Goal: Task Accomplishment & Management: Use online tool/utility

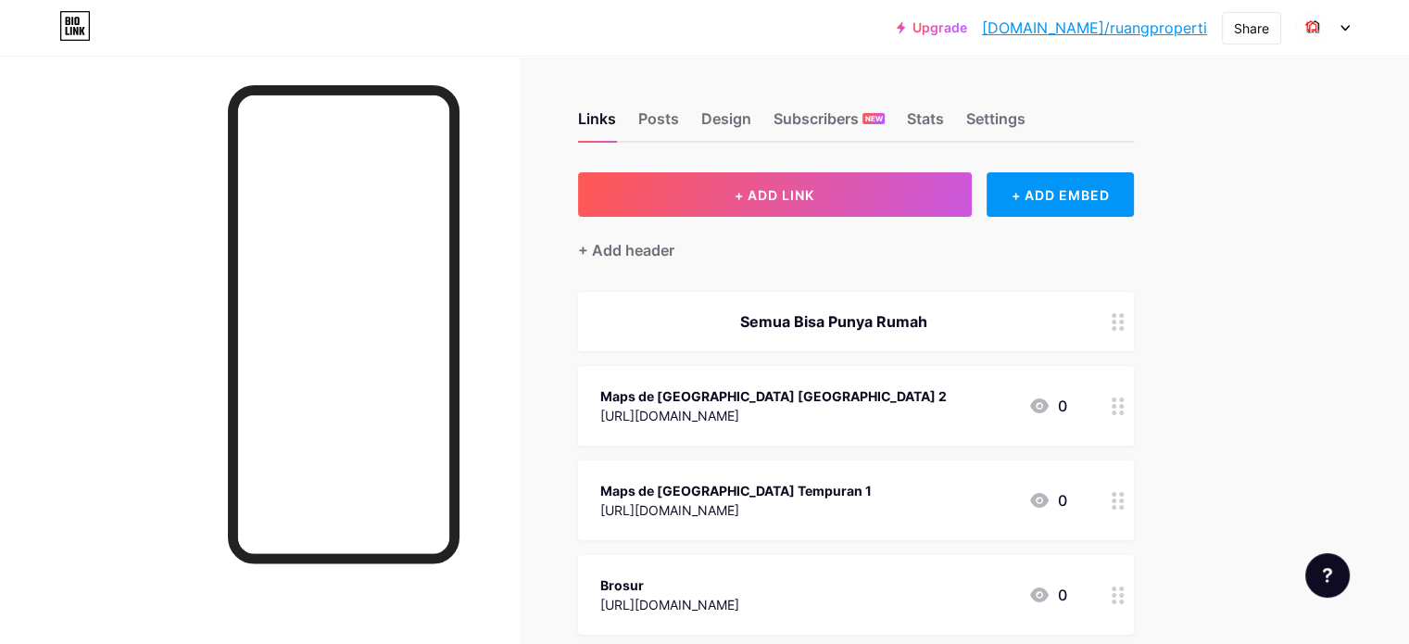
scroll to position [505, 0]
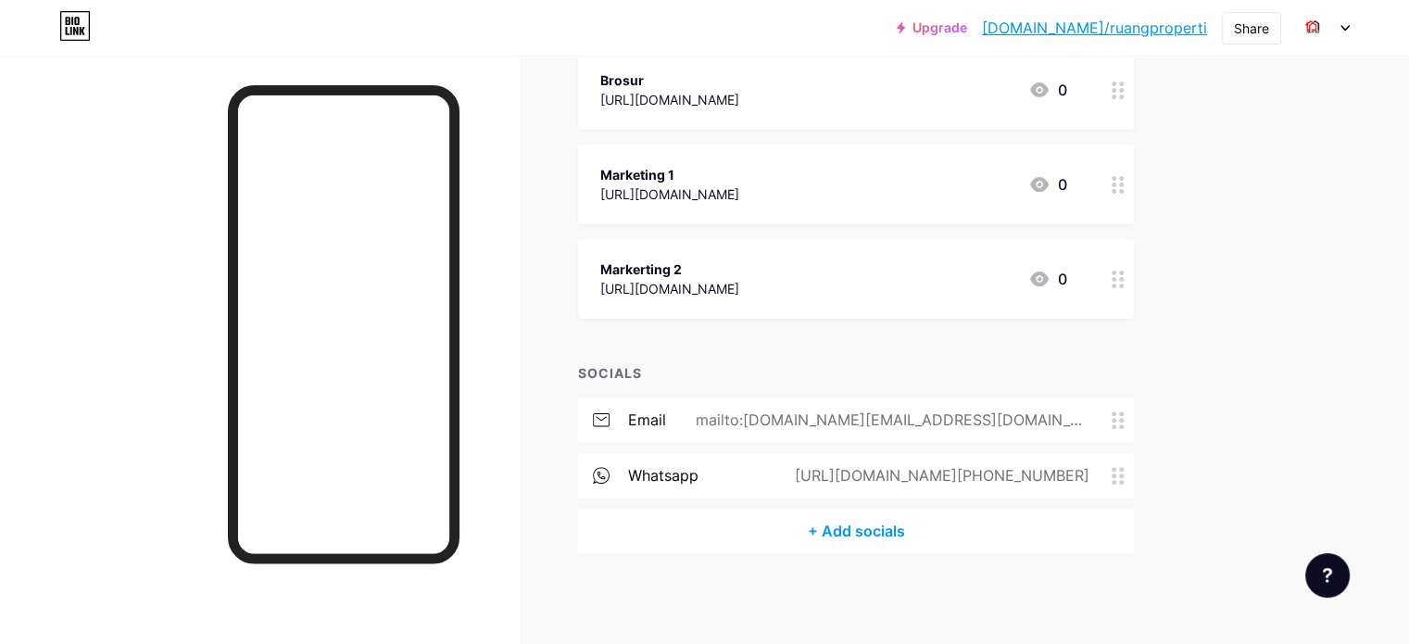
click at [732, 168] on div "Marketing 1" at bounding box center [669, 174] width 139 height 19
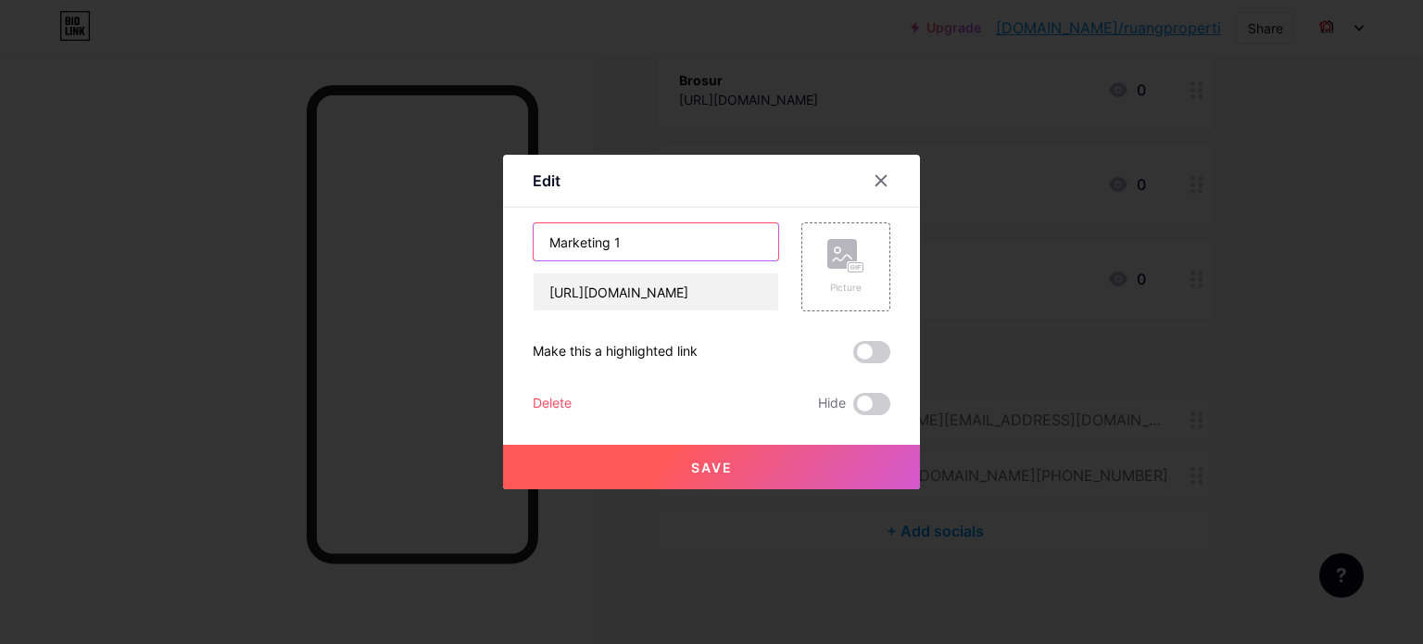
click at [581, 241] on input "Marketing 1" at bounding box center [656, 241] width 245 height 37
click at [878, 177] on icon at bounding box center [882, 181] width 10 height 10
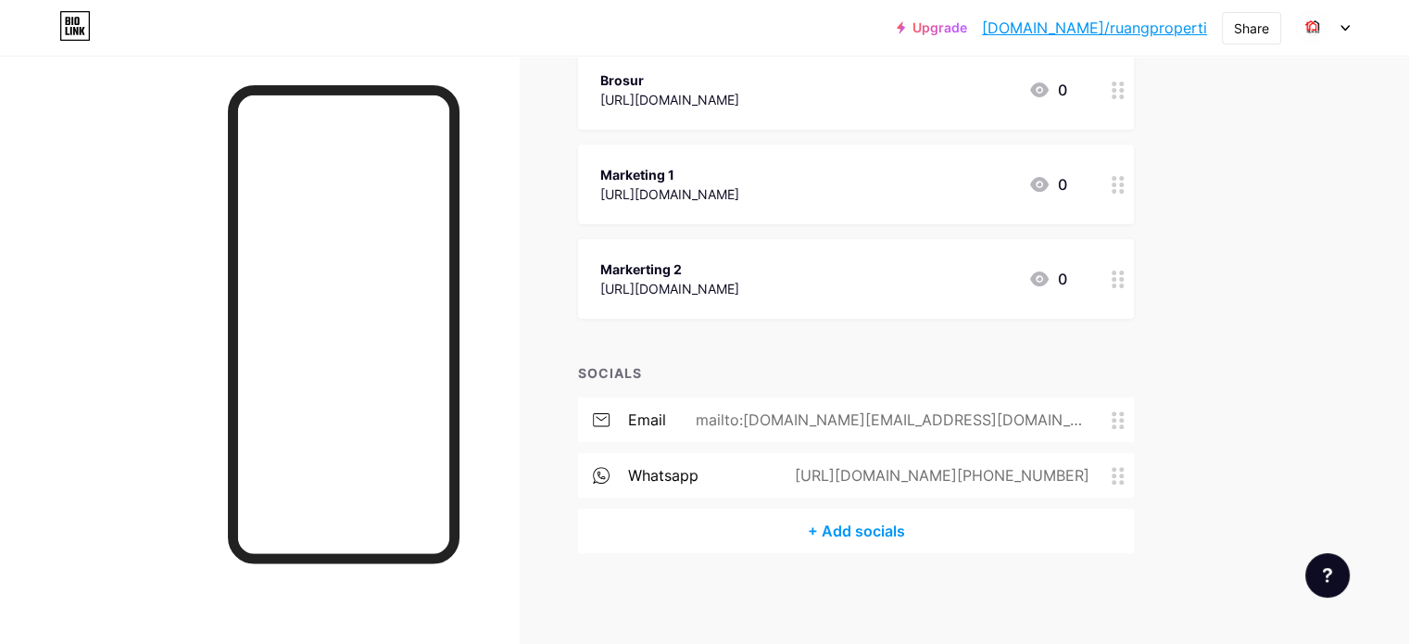
click at [739, 263] on div "Markerting 2" at bounding box center [669, 268] width 139 height 19
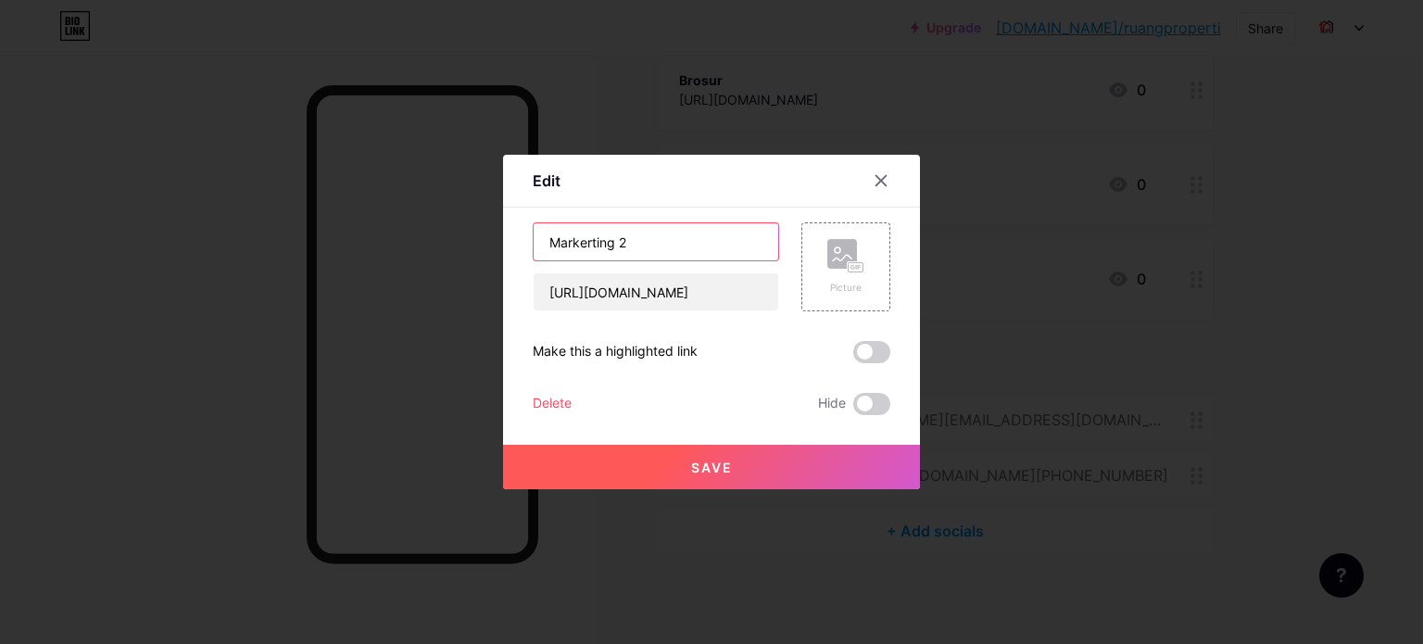
click at [591, 246] on input "Markerting 2" at bounding box center [656, 241] width 245 height 37
type input "Marketing 2"
drag, startPoint x: 665, startPoint y: 474, endPoint x: 655, endPoint y: 476, distance: 10.6
click at [662, 475] on button "Save" at bounding box center [711, 467] width 417 height 44
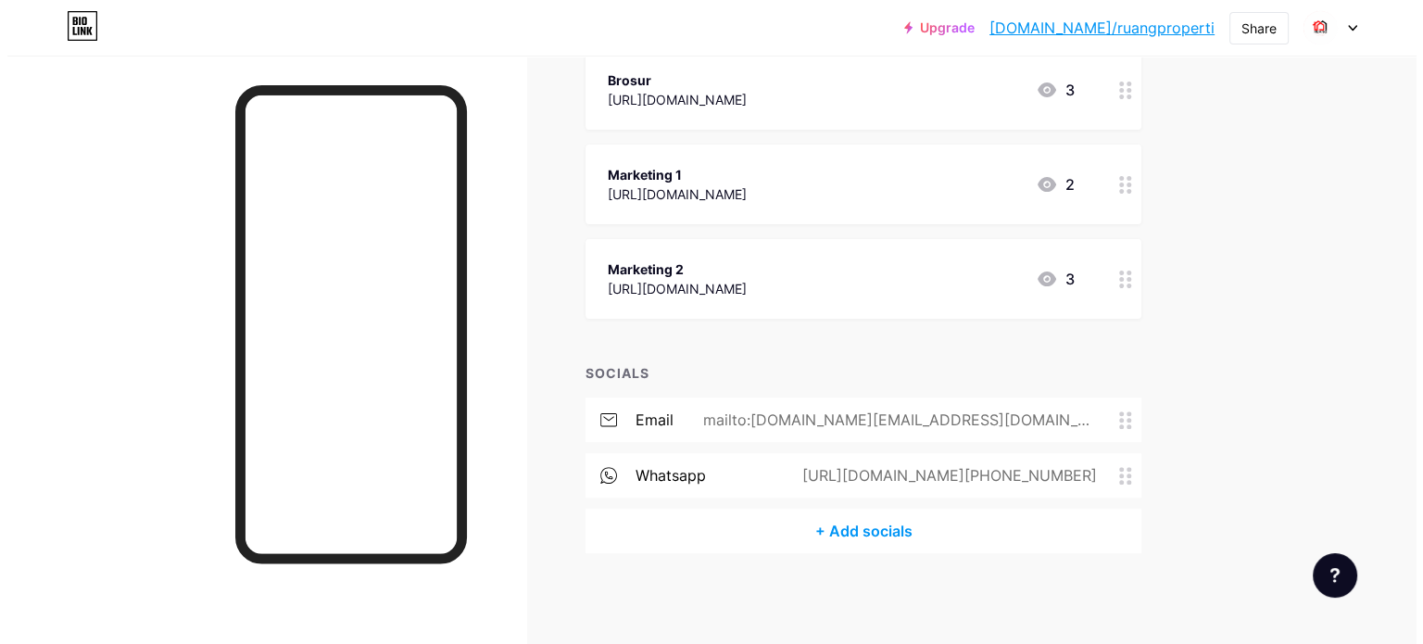
scroll to position [0, 0]
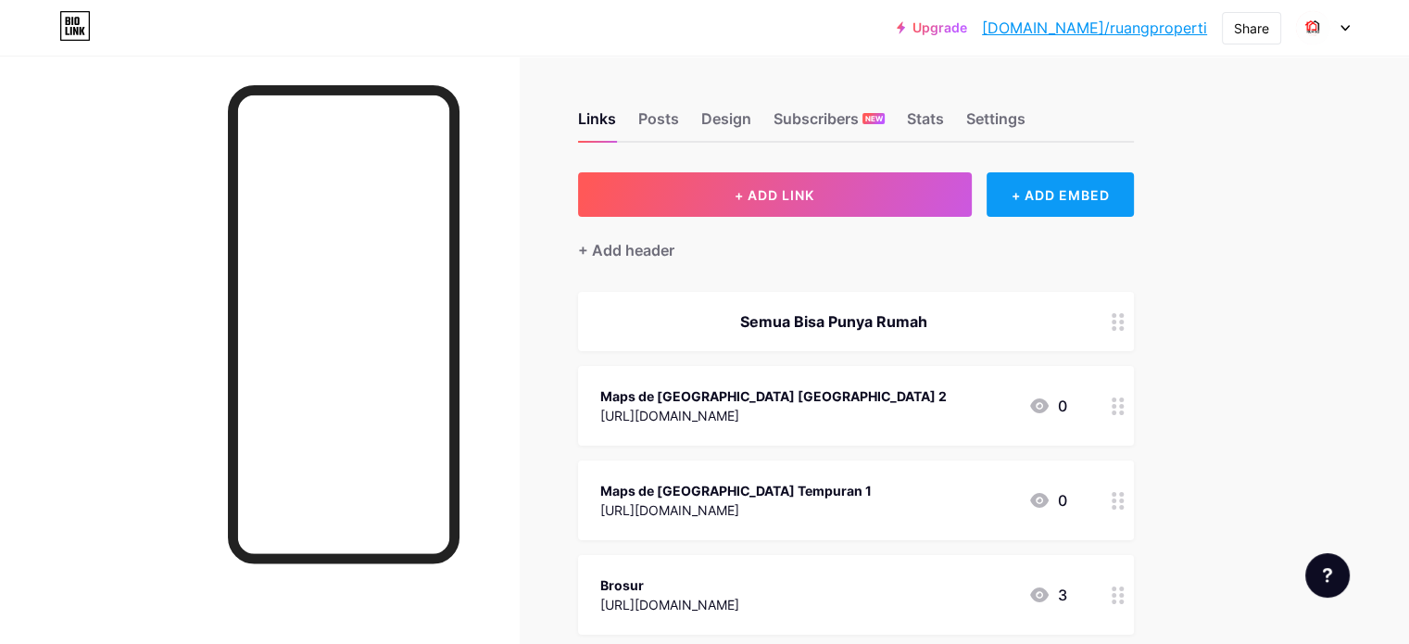
click at [1078, 200] on div "+ ADD EMBED" at bounding box center [1060, 194] width 147 height 44
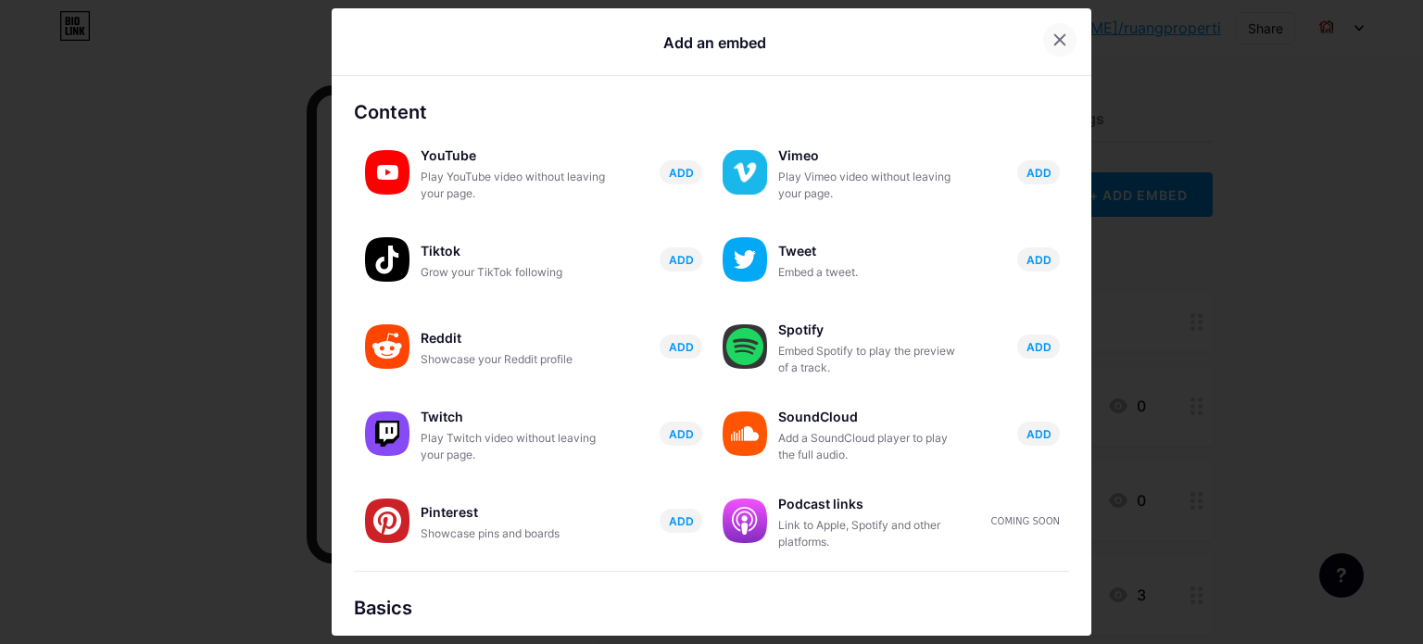
click at [1043, 32] on div at bounding box center [1059, 39] width 33 height 33
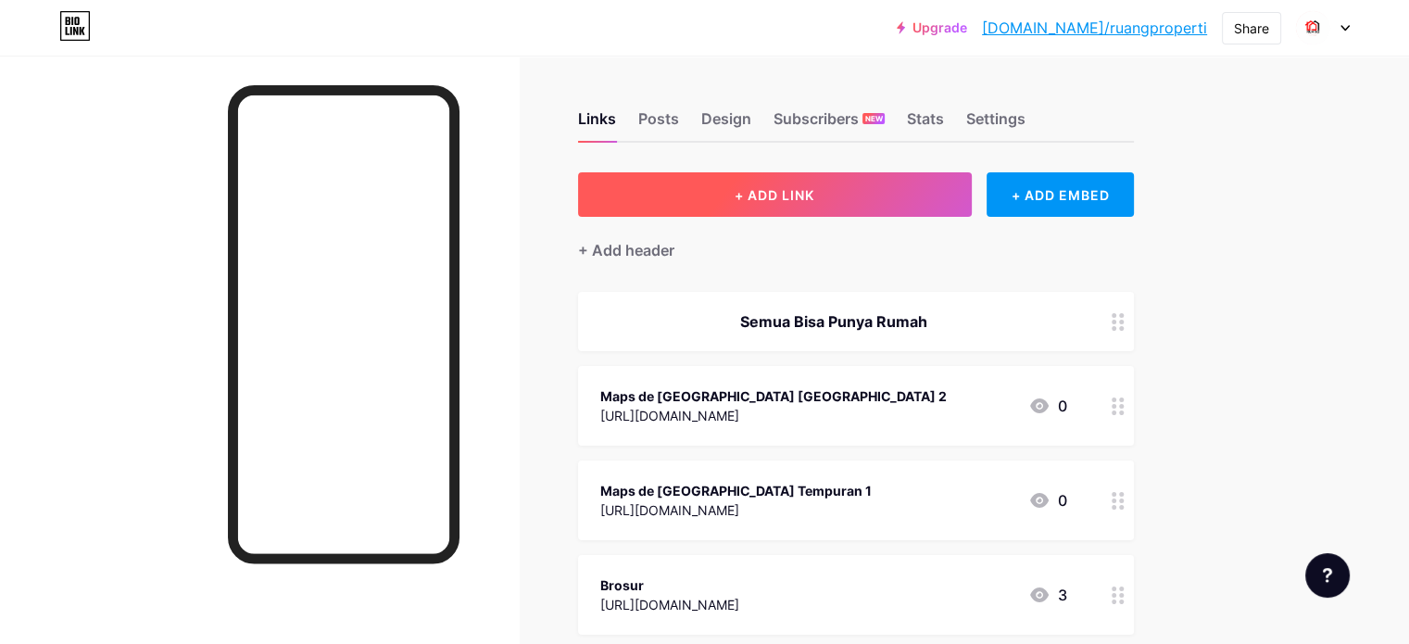
click at [972, 196] on button "+ ADD LINK" at bounding box center [775, 194] width 394 height 44
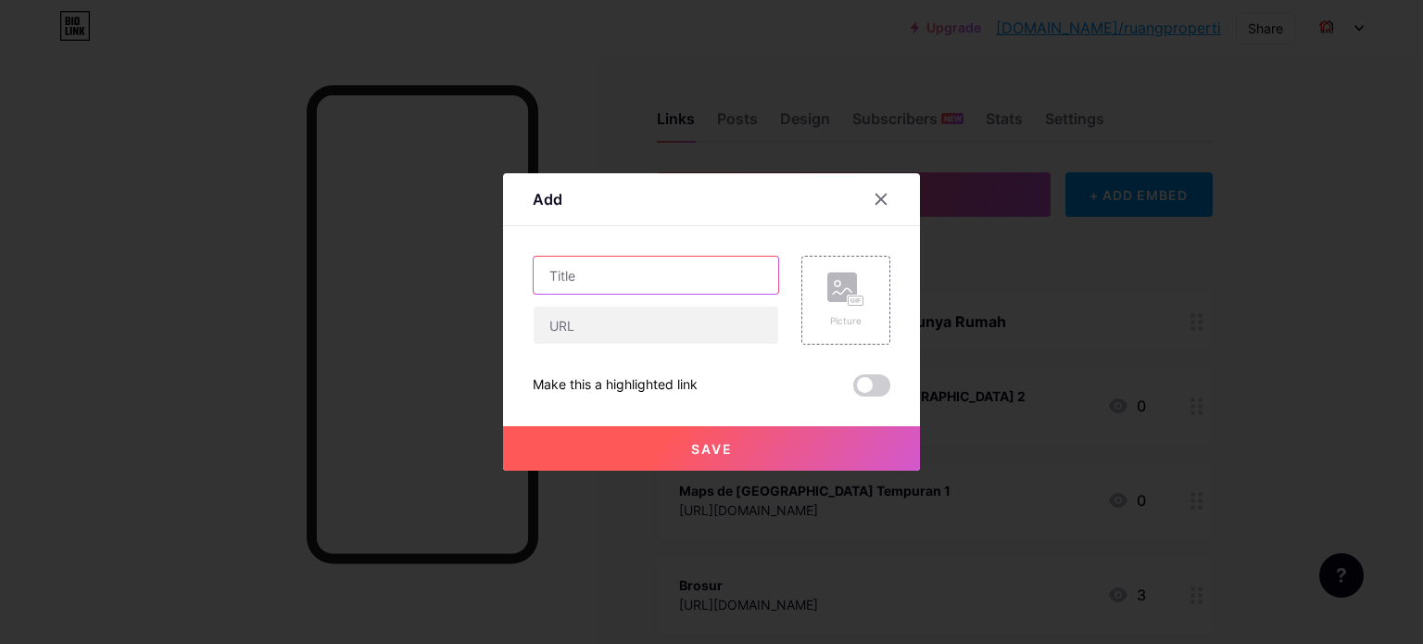
click at [735, 284] on input "text" at bounding box center [656, 275] width 245 height 37
type input "I"
type input "Instagram de Jasmine Garden Purworejo 2"
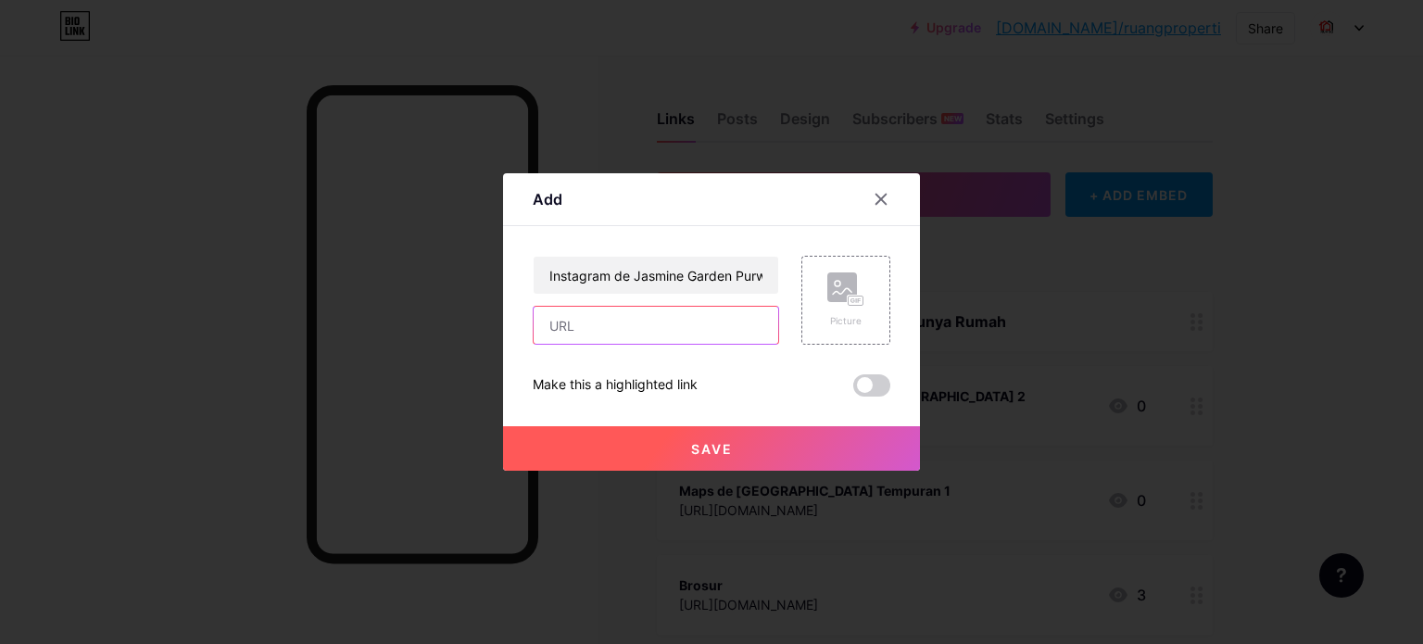
click at [641, 322] on input "text" at bounding box center [656, 325] width 245 height 37
paste input "[URL][DOMAIN_NAME]"
type input "[URL][DOMAIN_NAME]"
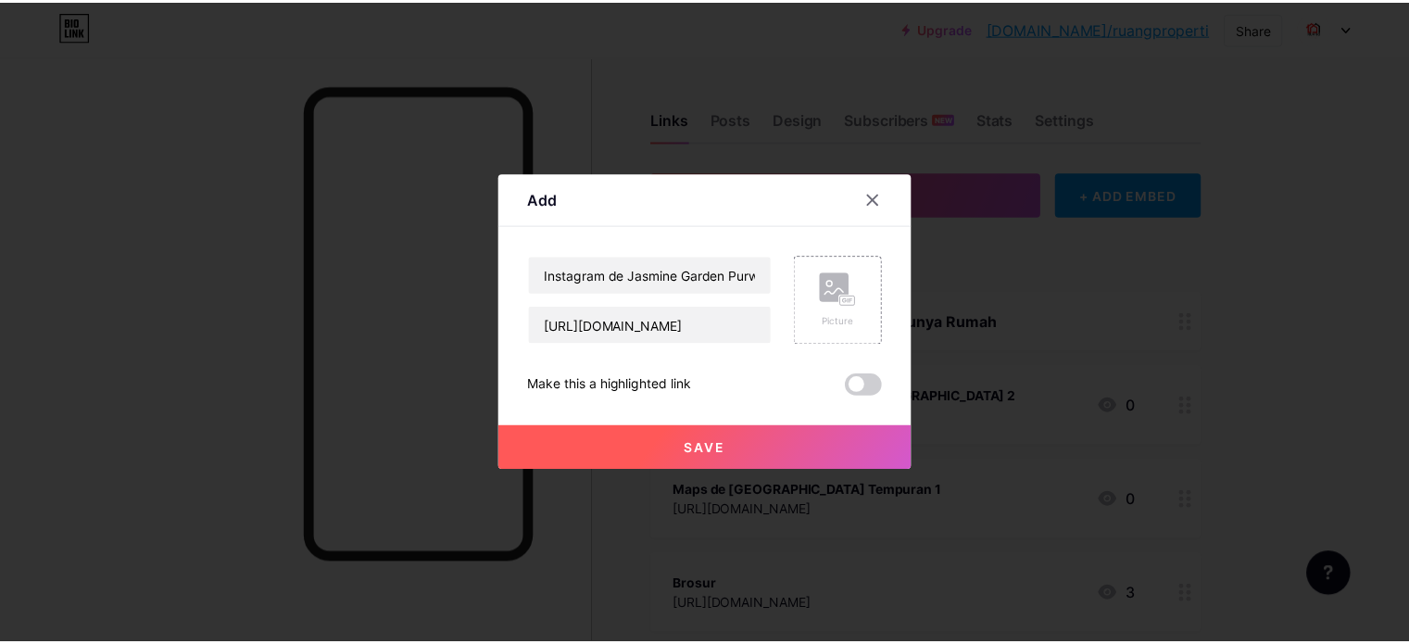
scroll to position [0, 0]
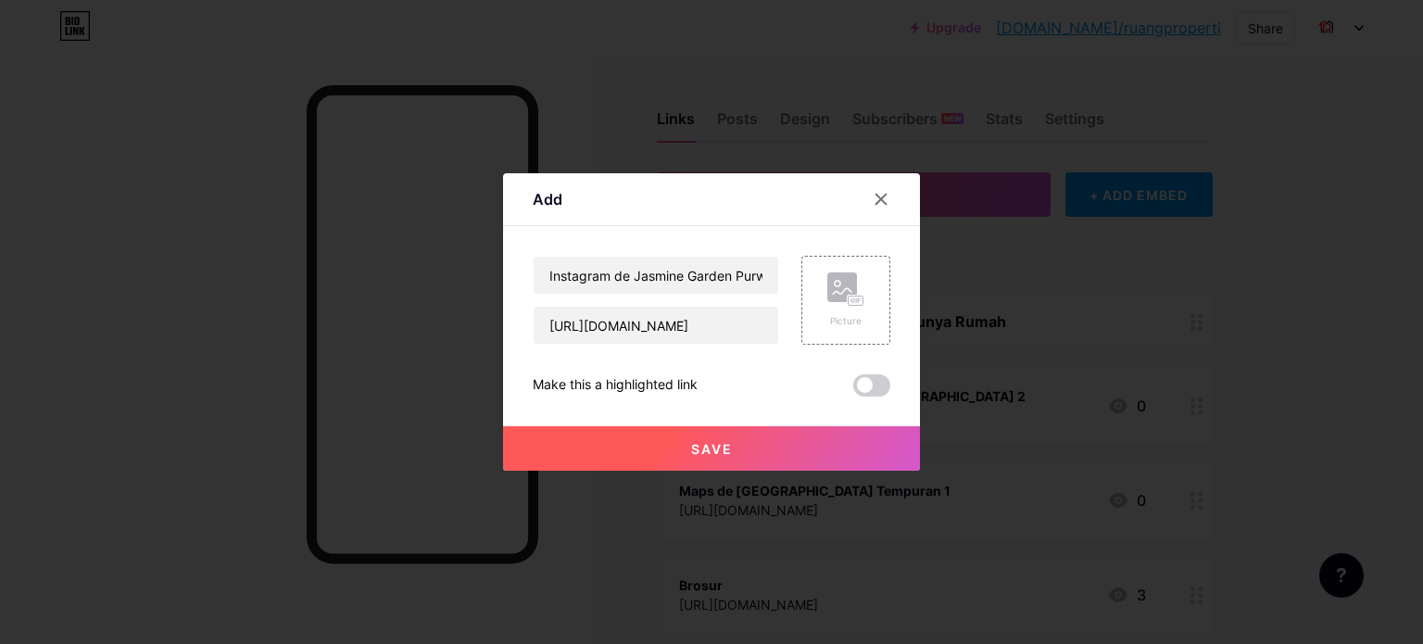
click at [719, 435] on button "Save" at bounding box center [711, 448] width 417 height 44
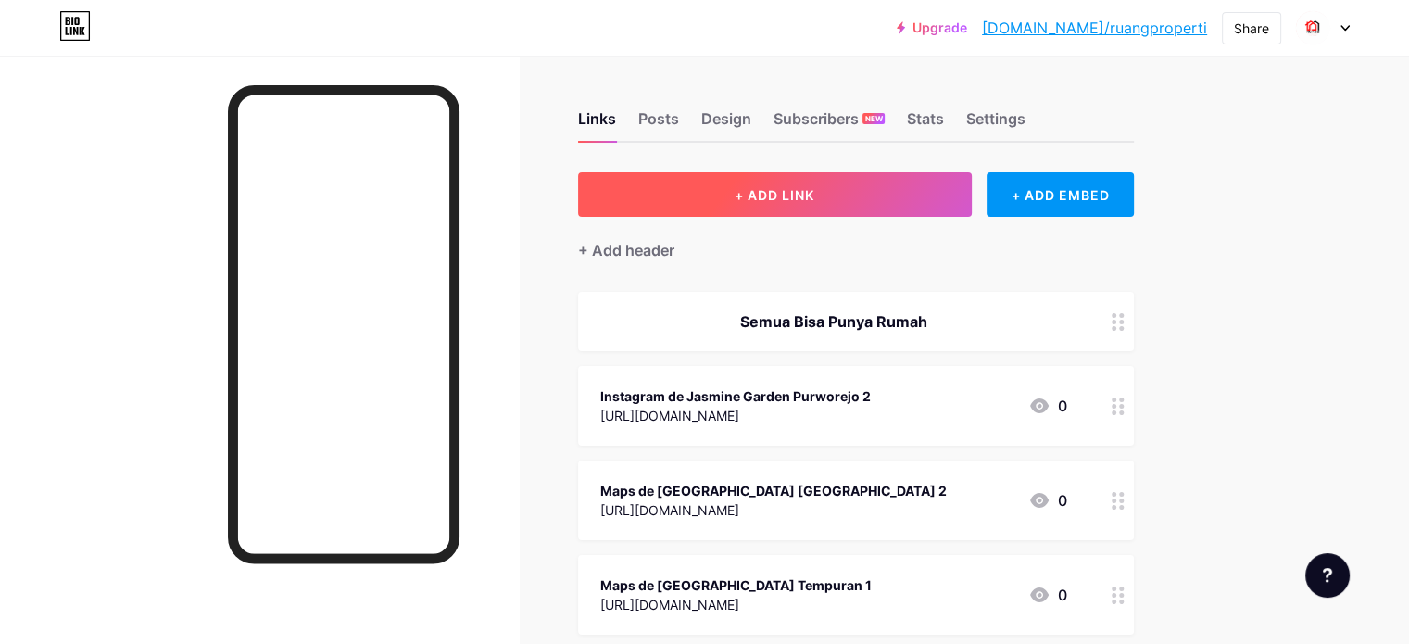
click at [815, 188] on span "+ ADD LINK" at bounding box center [775, 195] width 80 height 16
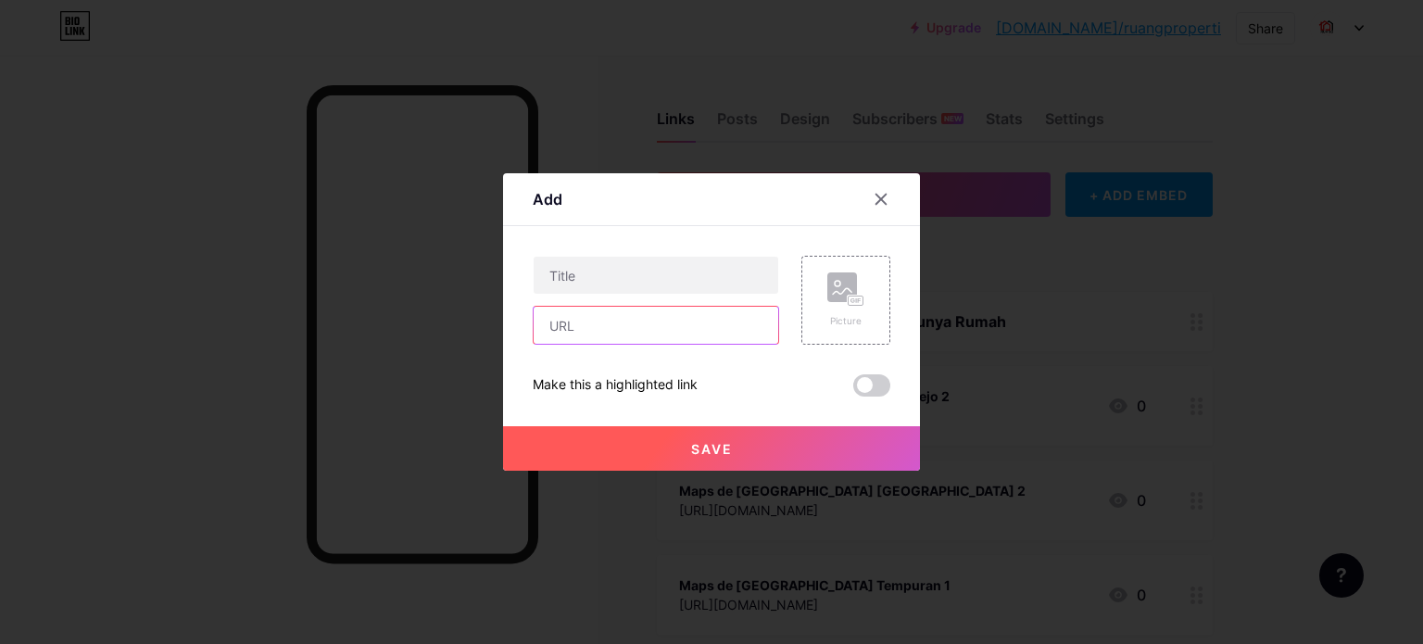
click at [683, 324] on input "text" at bounding box center [656, 325] width 245 height 37
paste input "[URL][DOMAIN_NAME][DOMAIN_NAME]"
type input "[URL][DOMAIN_NAME][DOMAIN_NAME]"
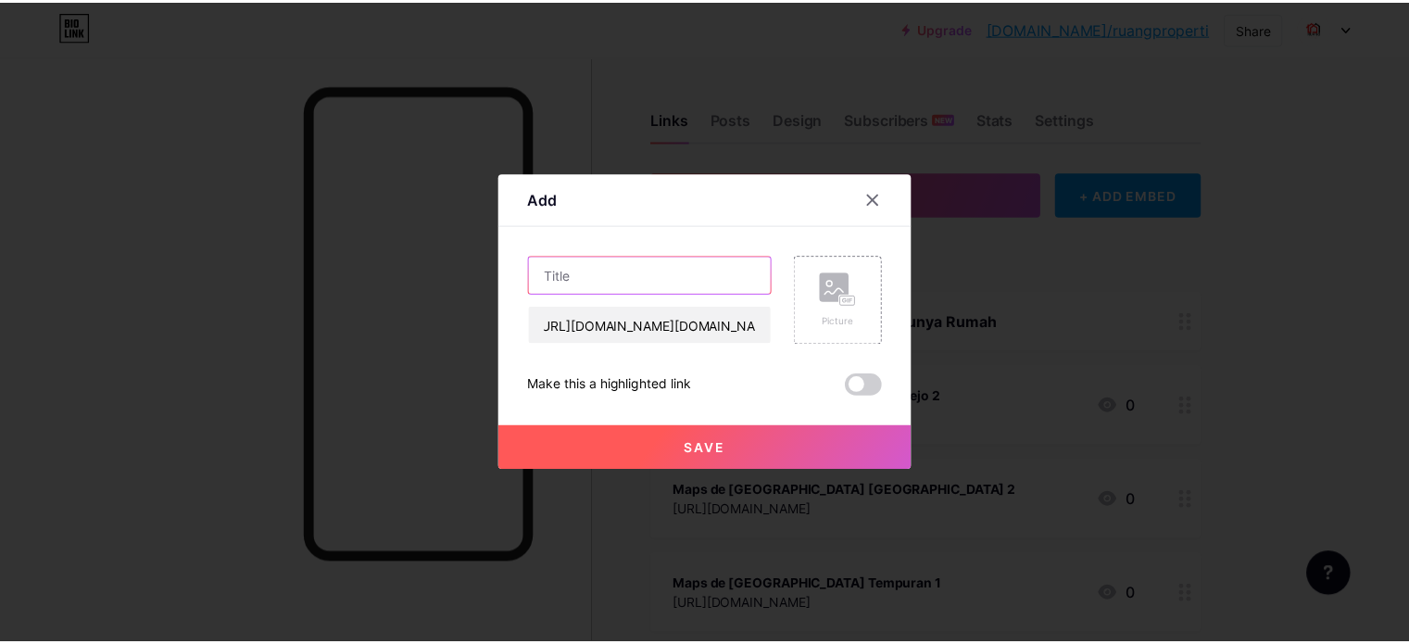
scroll to position [0, 0]
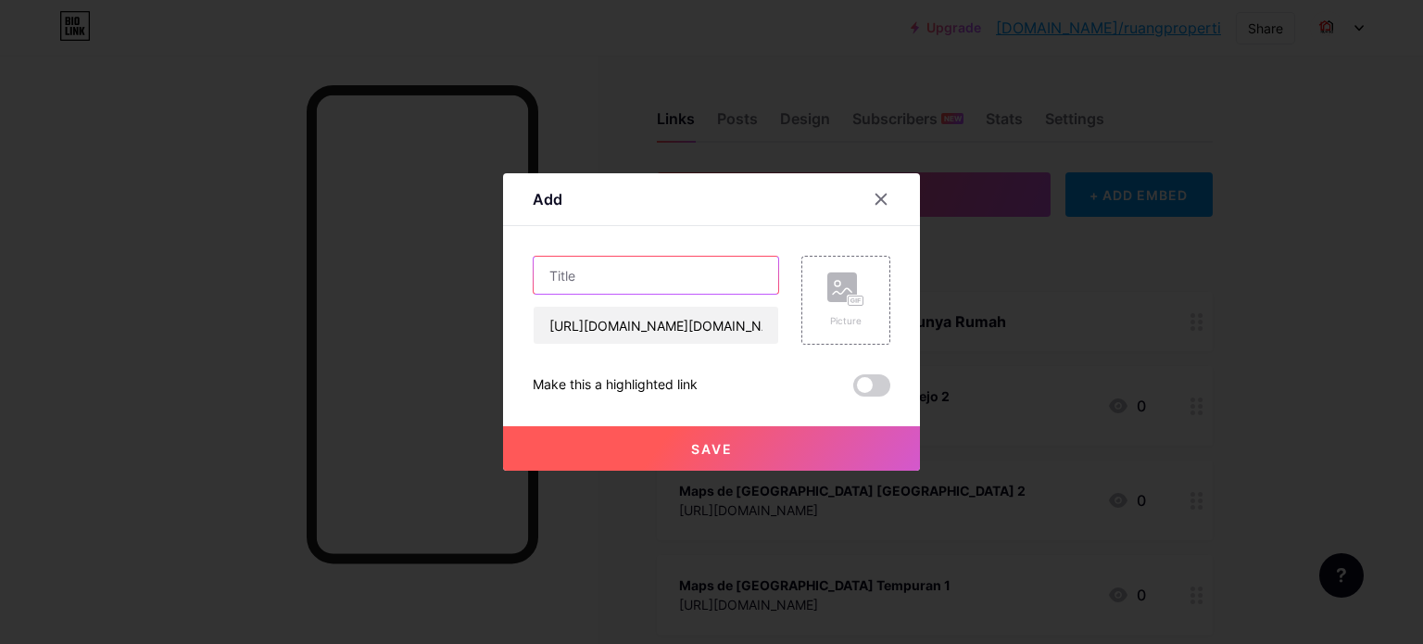
click at [667, 272] on input "text" at bounding box center [656, 275] width 245 height 37
type input "Tiktok RUANG WNT"
click at [677, 461] on button "Save" at bounding box center [711, 448] width 417 height 44
